Goal: Find specific page/section: Find specific page/section

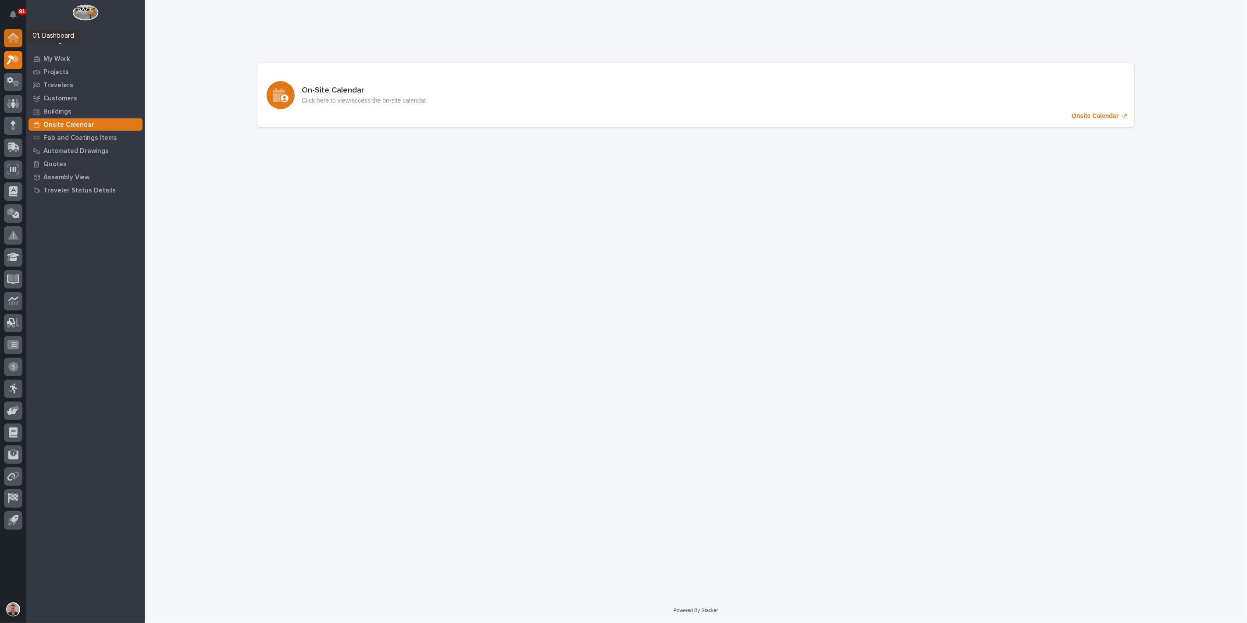
click at [11, 39] on icon at bounding box center [13, 38] width 9 height 9
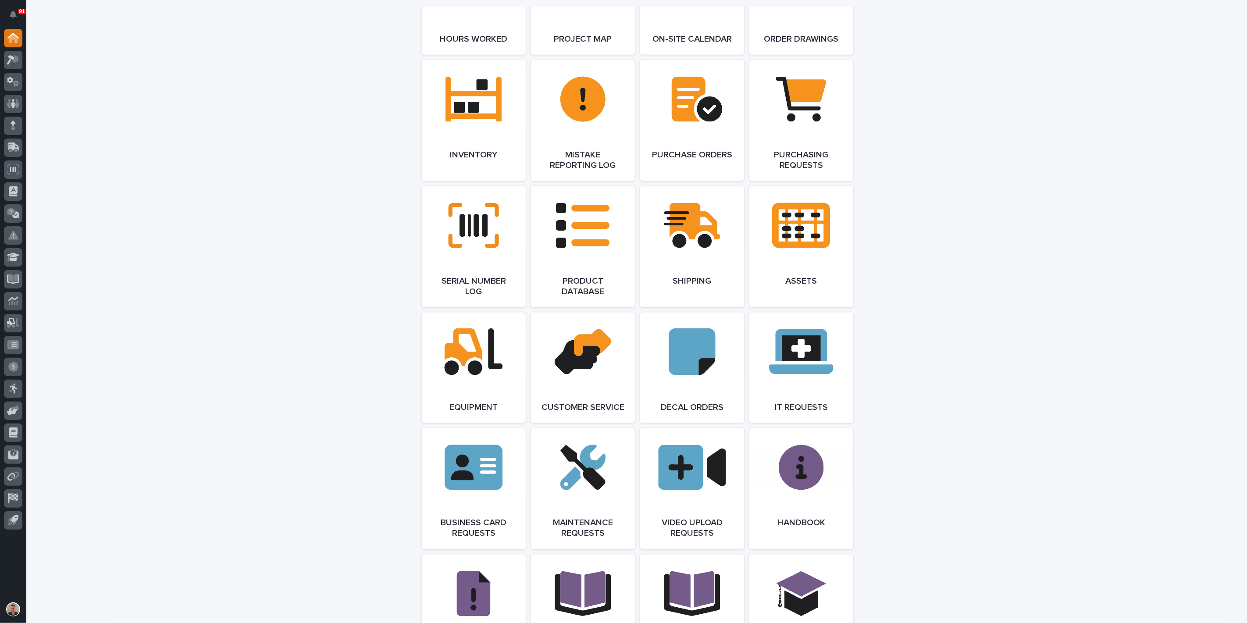
scroll to position [925, 0]
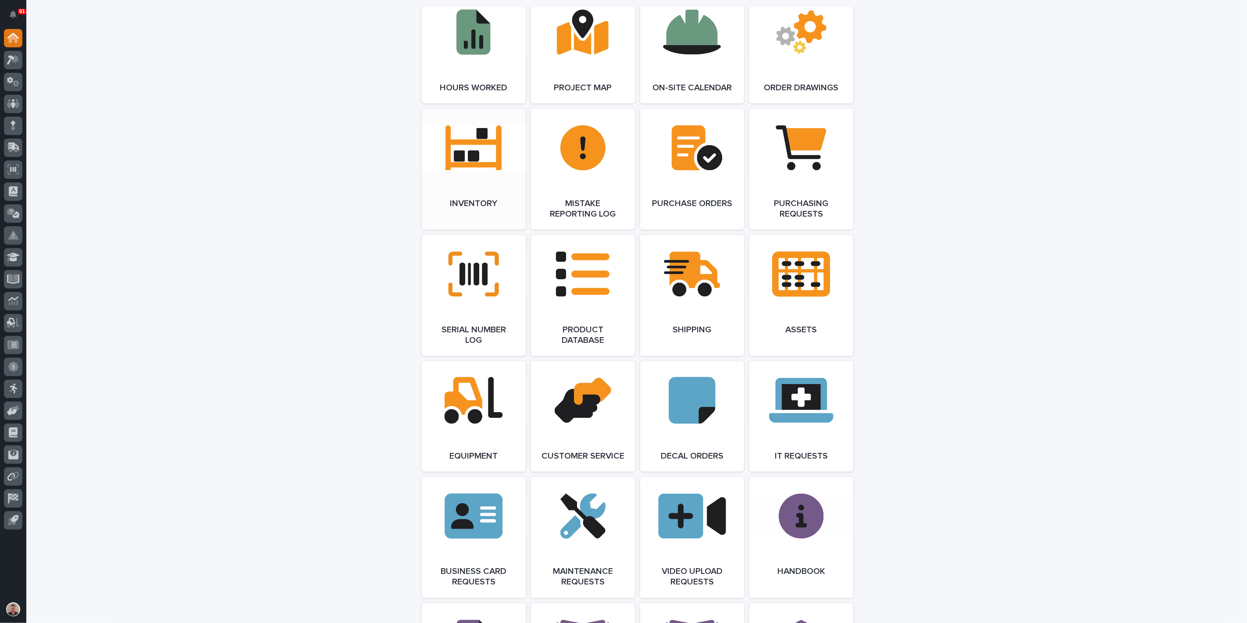
click at [467, 172] on span "Open Link" at bounding box center [473, 169] width 28 height 6
click at [11, 57] on icon at bounding box center [11, 60] width 8 height 10
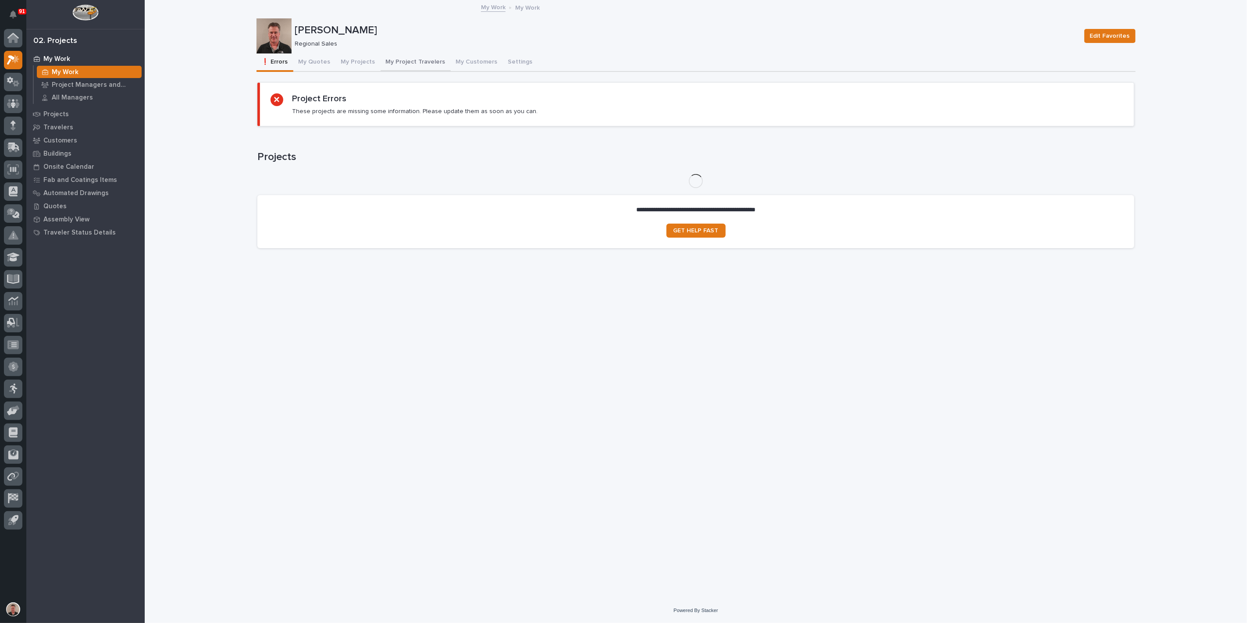
click at [436, 67] on button "My Project Travelers" at bounding box center [415, 62] width 70 height 18
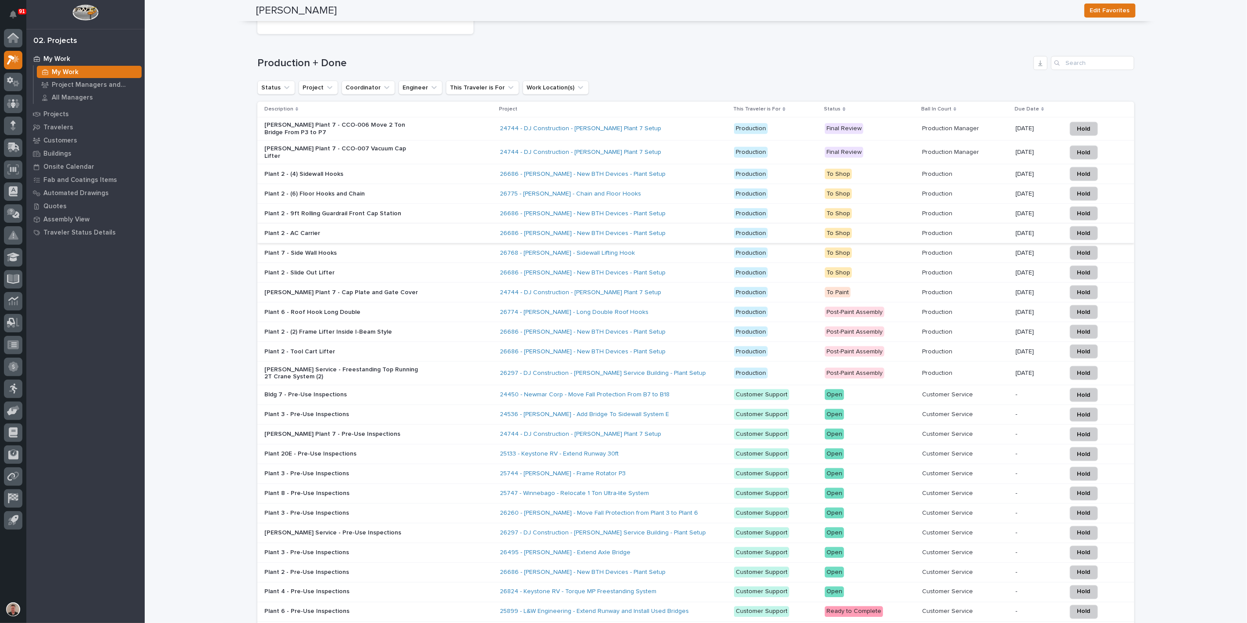
scroll to position [828, 0]
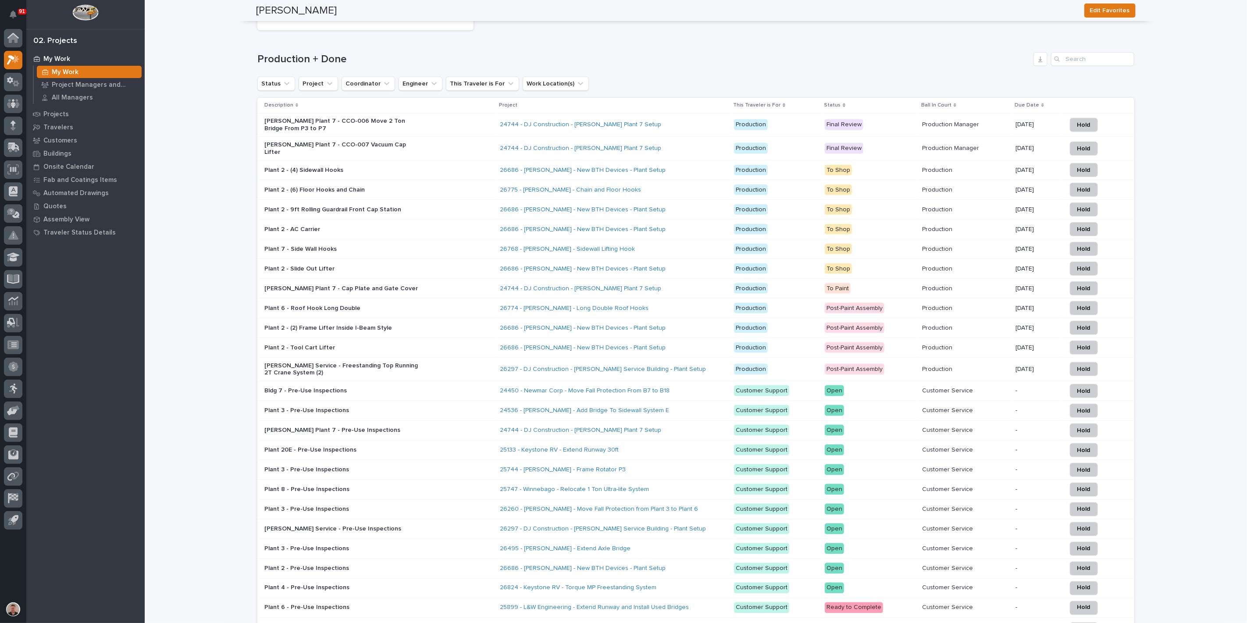
click at [444, 316] on div "Plant 6 - Roof Hook Long Double" at bounding box center [378, 308] width 228 height 14
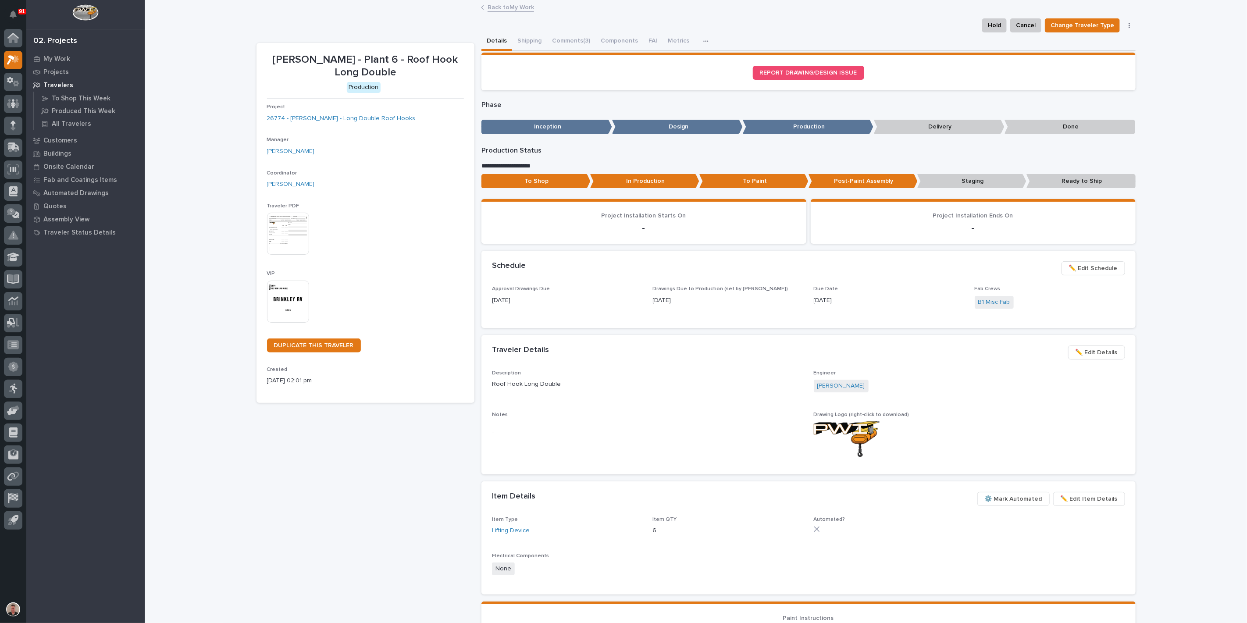
click at [513, 3] on link "Back to My Work" at bounding box center [510, 7] width 46 height 10
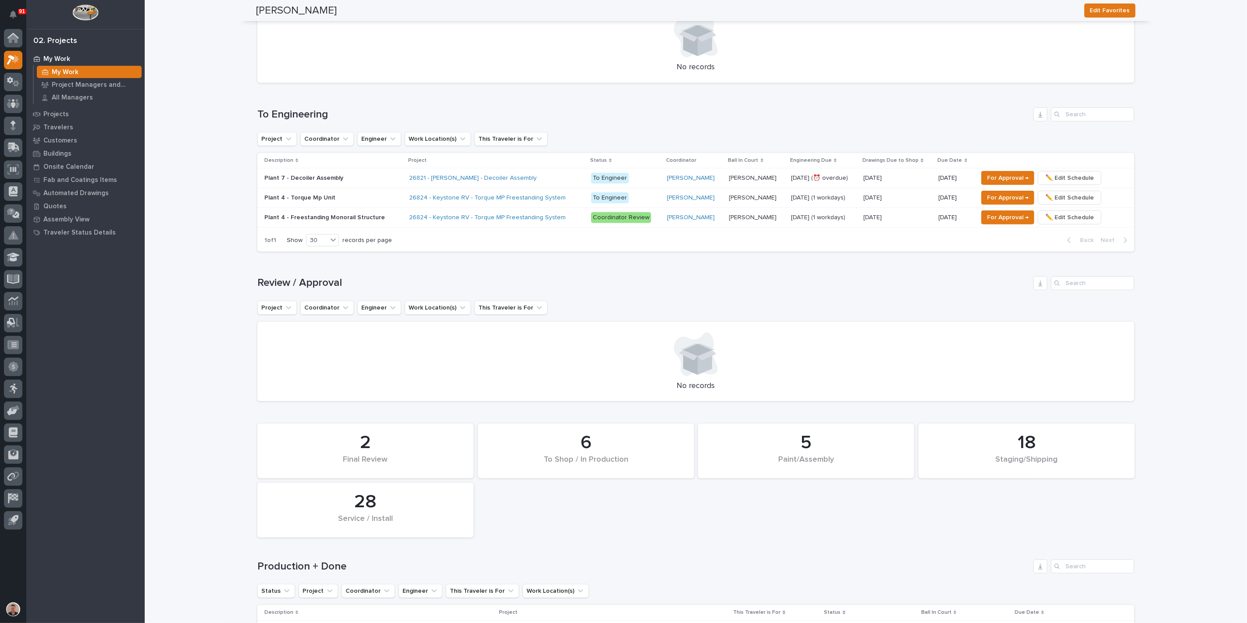
scroll to position [341, 0]
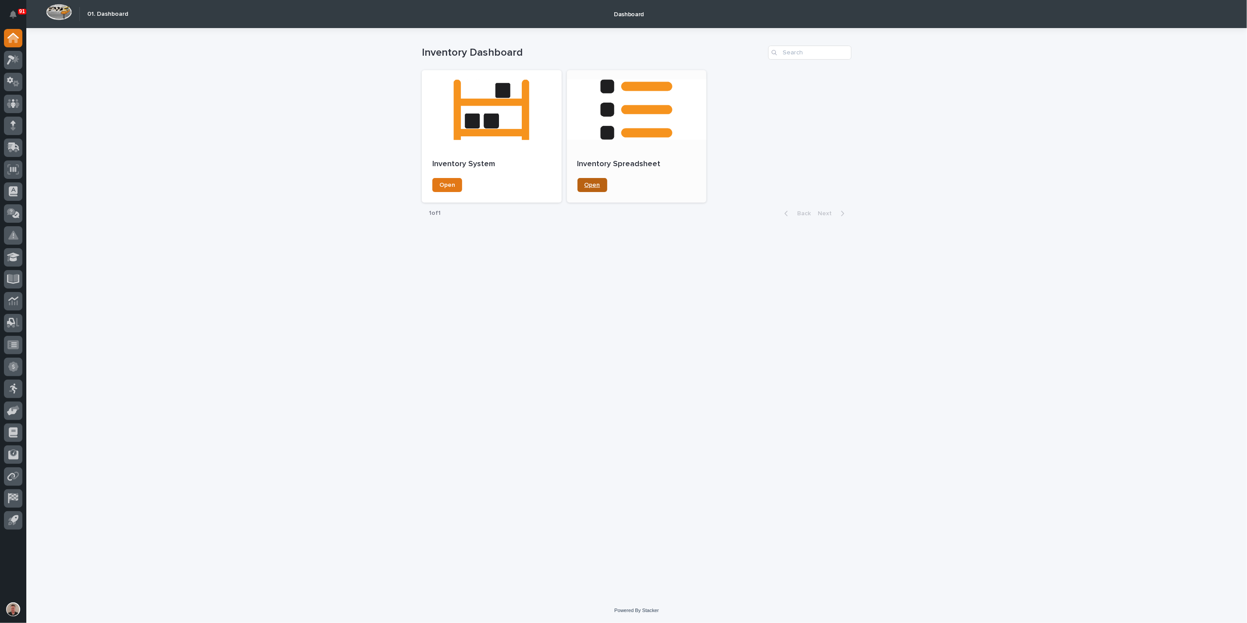
click at [599, 188] on span "Open" at bounding box center [592, 185] width 16 height 6
